Goal: Check status: Check status

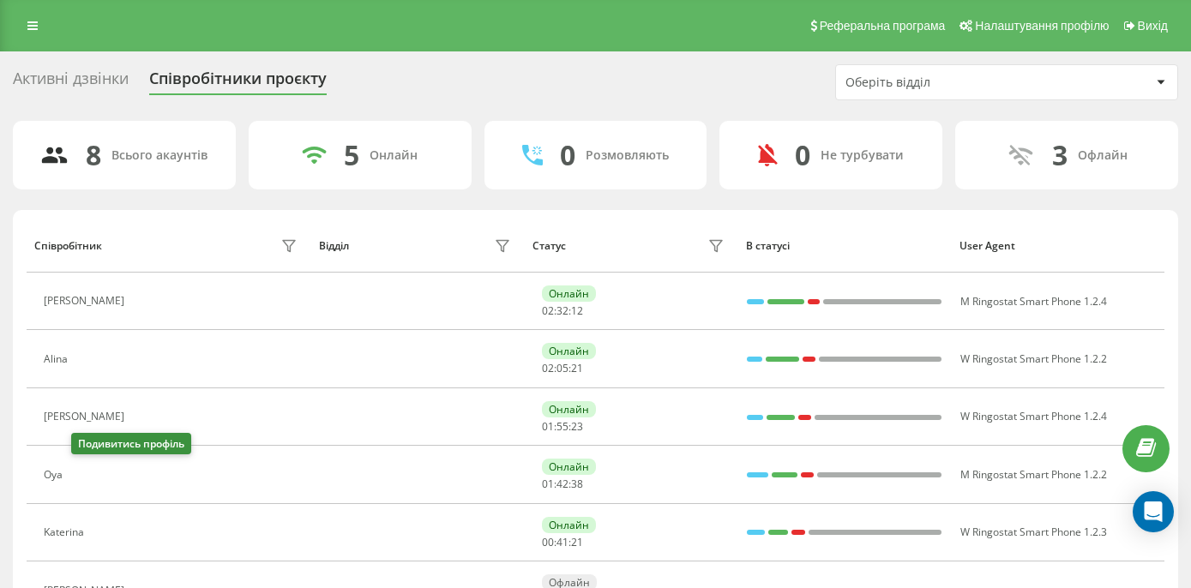
click at [88, 475] on icon at bounding box center [82, 475] width 14 height 14
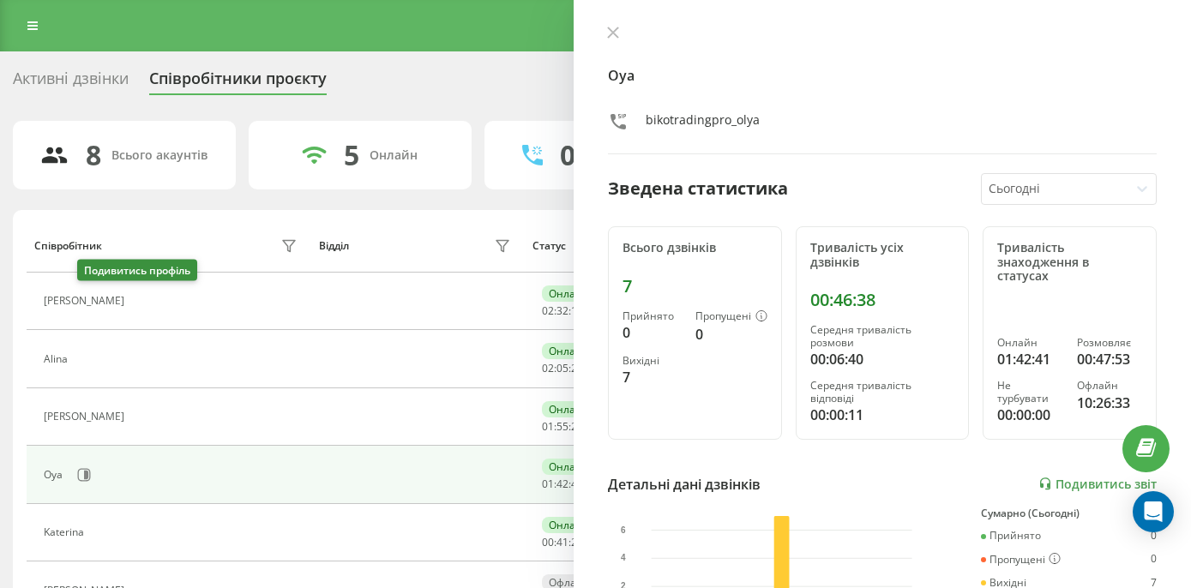
click at [143, 304] on icon at bounding box center [145, 301] width 4 height 9
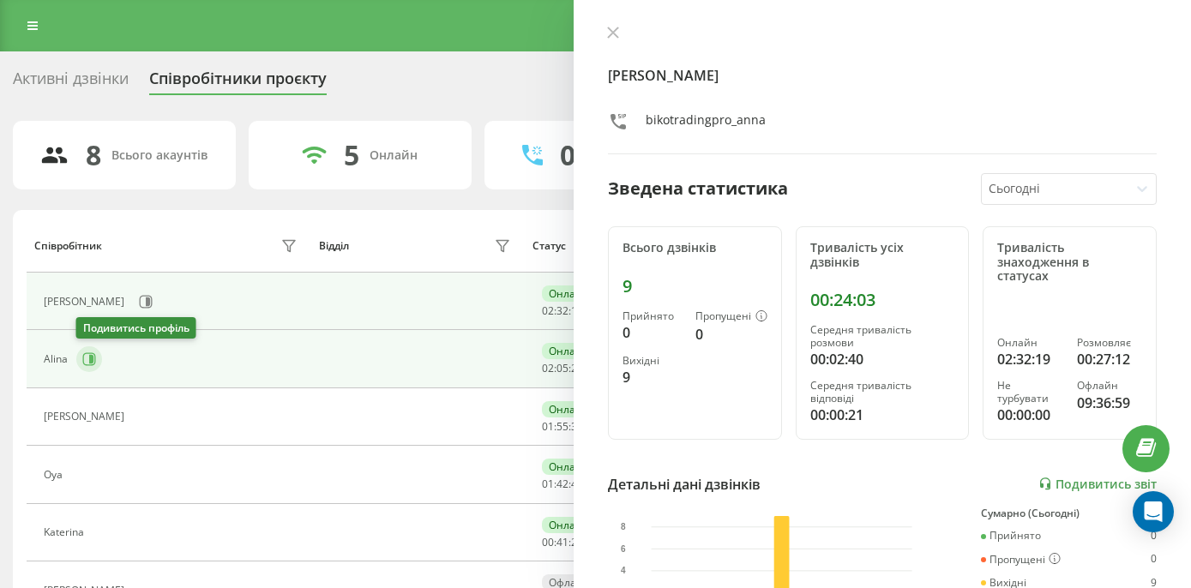
click at [93, 356] on icon at bounding box center [91, 359] width 4 height 9
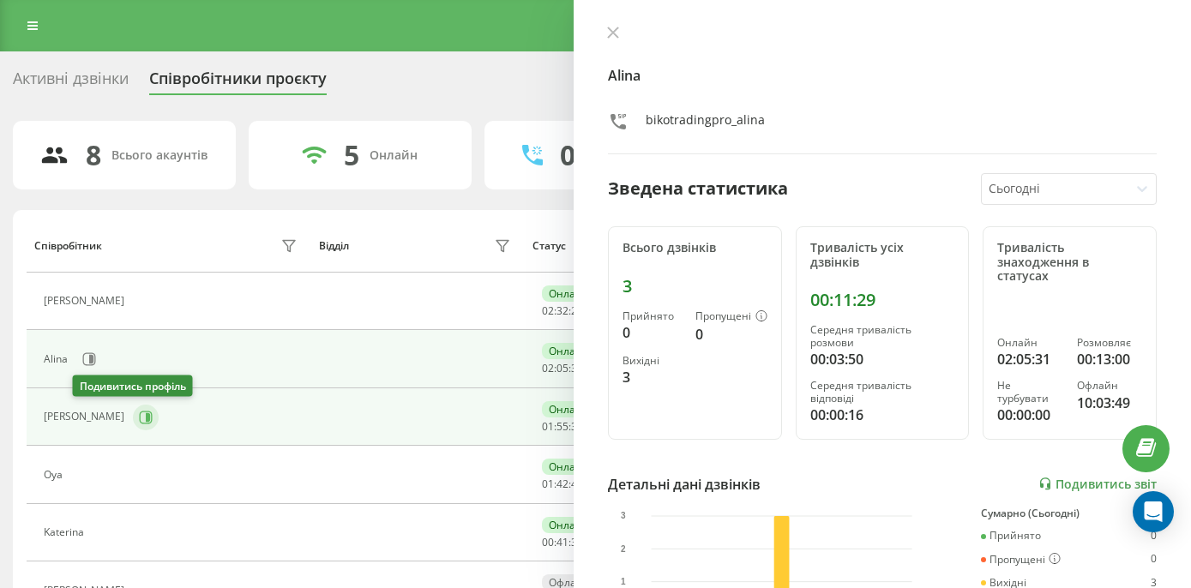
click at [146, 418] on icon at bounding box center [148, 416] width 4 height 9
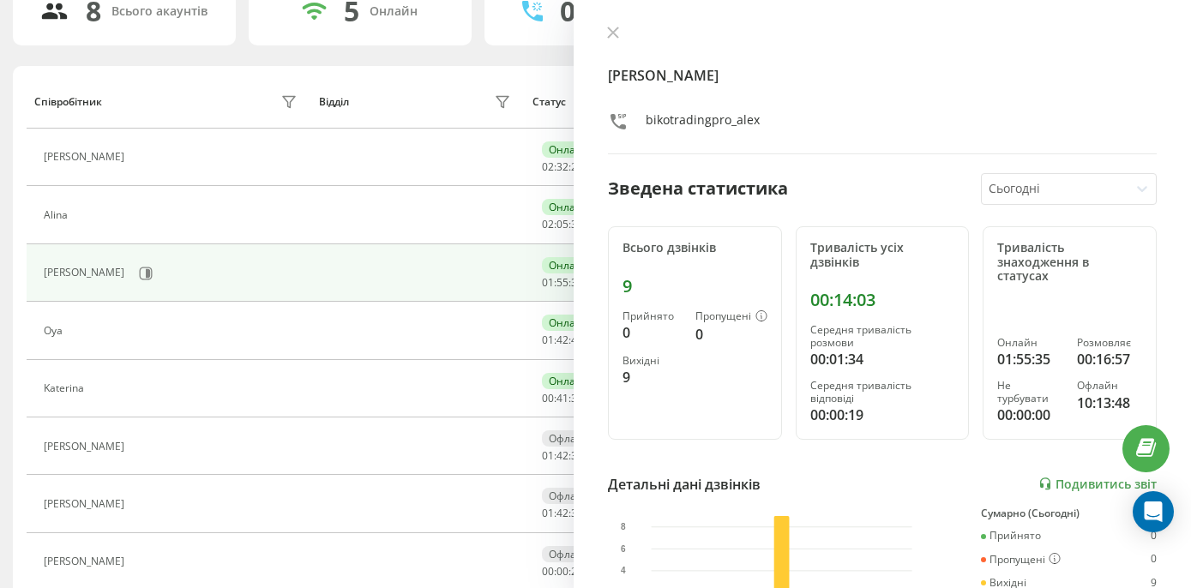
scroll to position [157, 0]
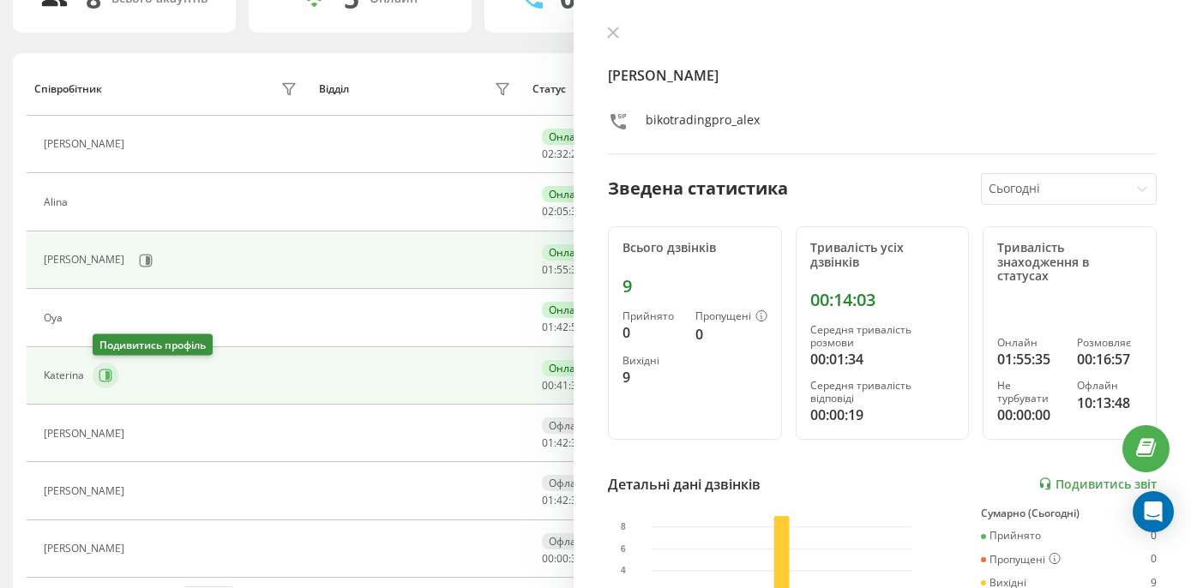
click at [104, 378] on icon at bounding box center [106, 376] width 14 height 14
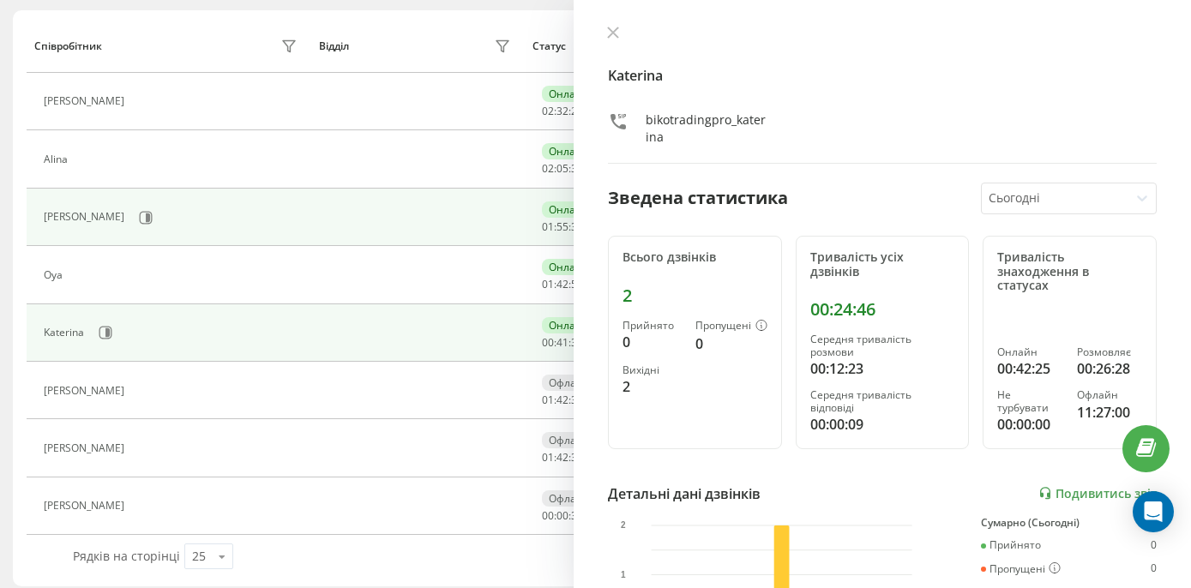
scroll to position [204, 0]
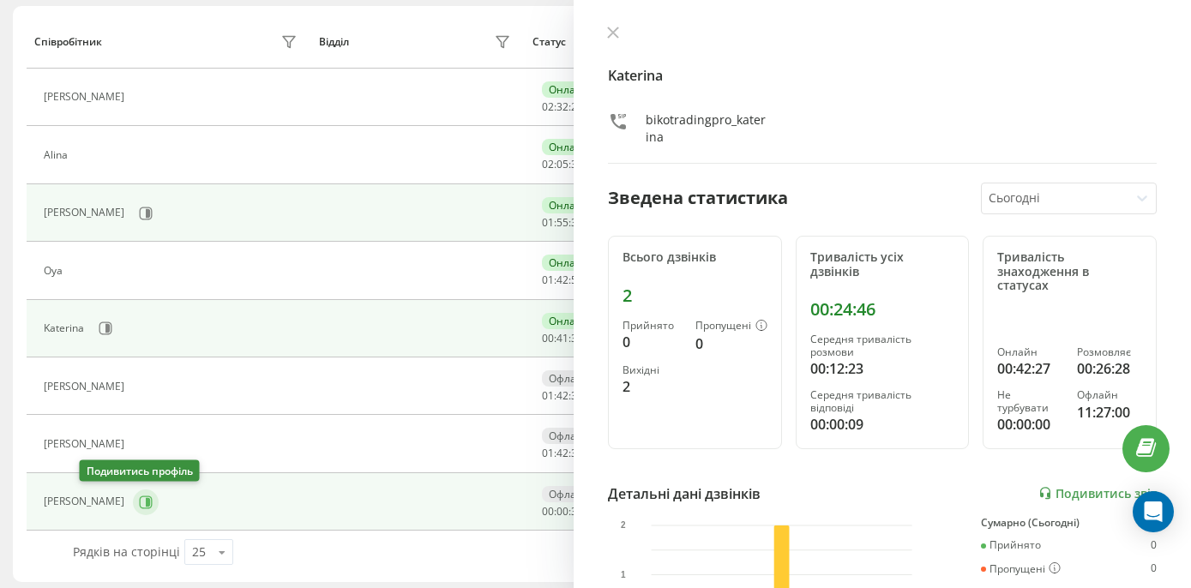
click at [139, 502] on icon at bounding box center [146, 502] width 14 height 14
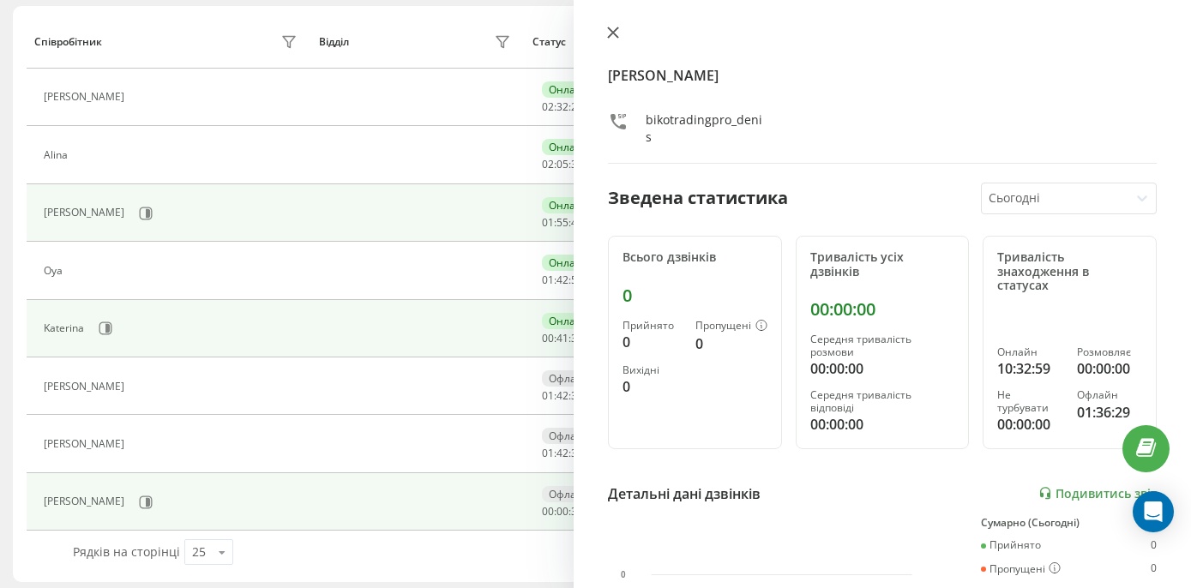
click at [610, 32] on icon at bounding box center [613, 33] width 12 height 12
